Goal: Complete application form: Complete application form

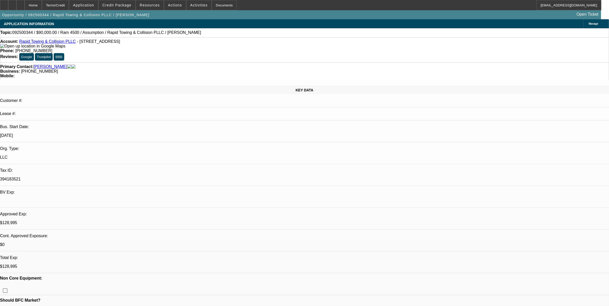
select select "0"
select select "2"
select select "0.1"
select select "0.2"
select select "2"
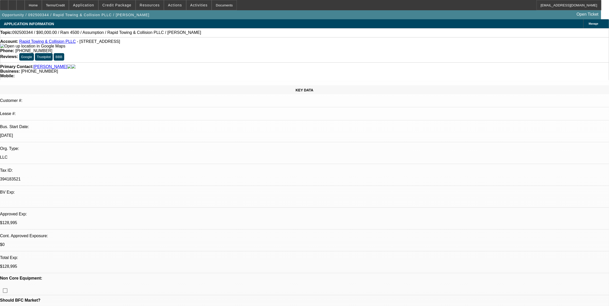
select select "0.1"
select select "0"
select select "2"
select select "0.1"
select select "1"
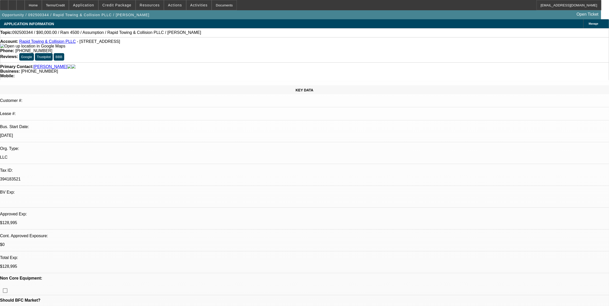
select select "2"
select select "4"
select select "1"
select select "2"
select select "4"
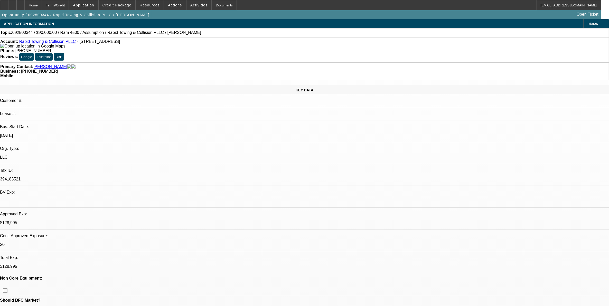
select select "1"
select select "2"
select select "4"
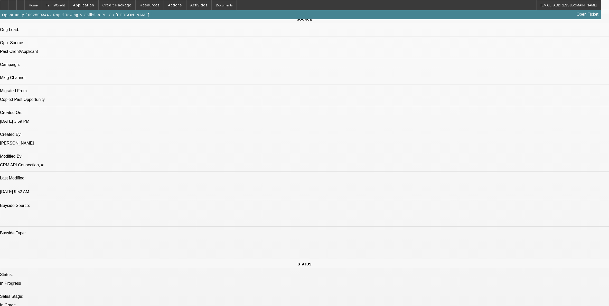
scroll to position [321, 0]
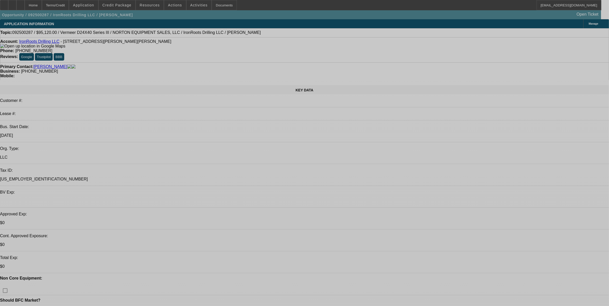
select select "0.2"
select select "2"
select select "0"
select select "0.2"
select select "2"
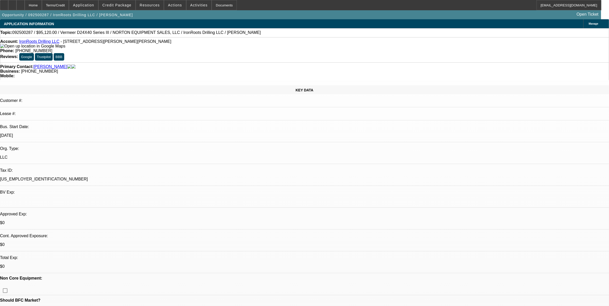
select select "0"
select select "0.2"
select select "2"
select select "0"
select select "0.15"
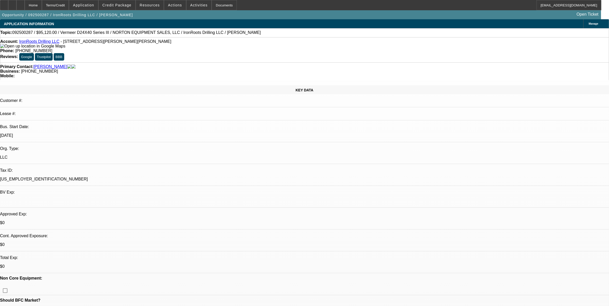
select select "2"
select select "0"
select select "1"
select select "2"
select select "6"
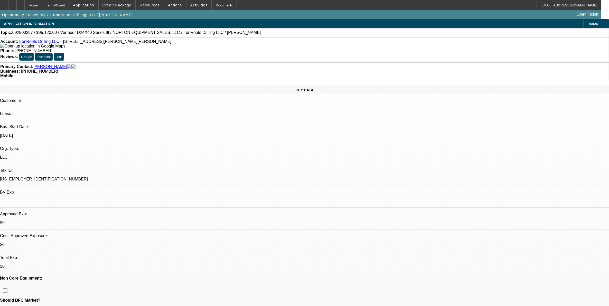
select select "1"
select select "2"
select select "6"
select select "1"
select select "2"
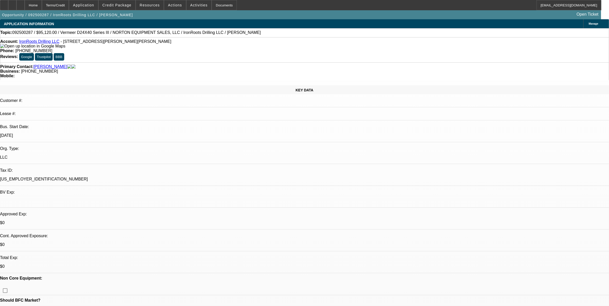
select select "6"
select select "1"
select select "2"
select select "6"
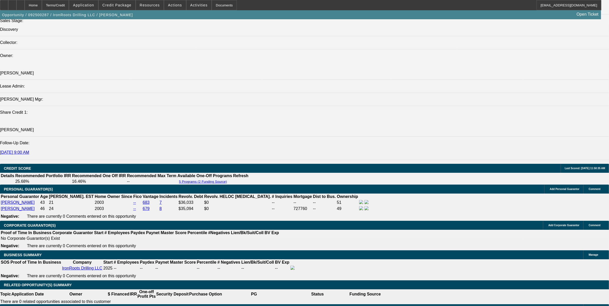
scroll to position [738, 0]
